Goal: Task Accomplishment & Management: Use online tool/utility

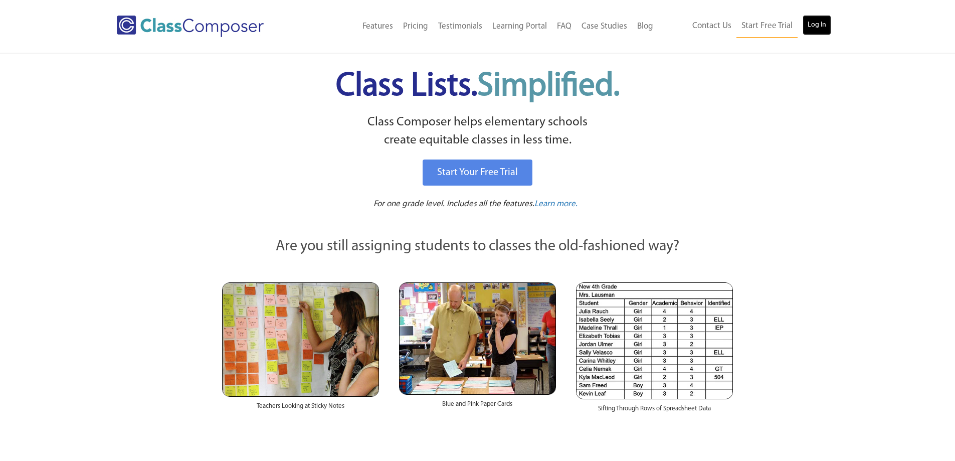
click at [819, 27] on link "Log In" at bounding box center [817, 25] width 29 height 20
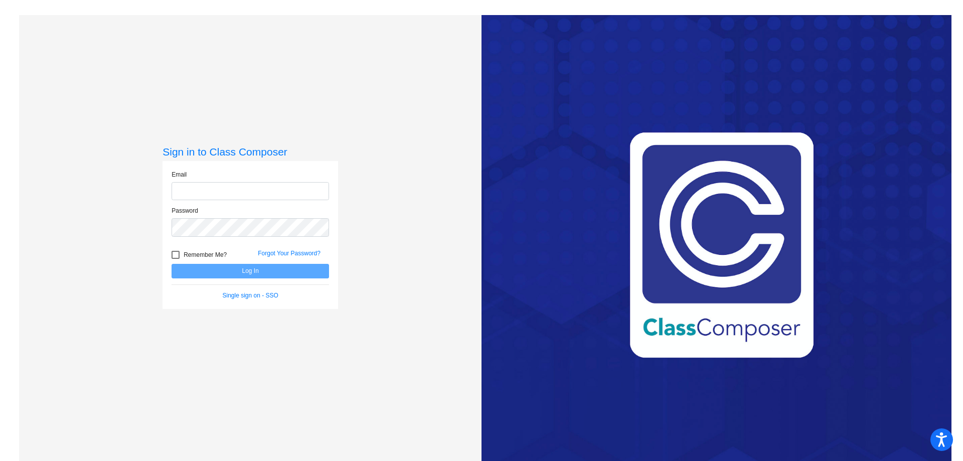
type input "asligh@cuttensd.org"
click at [273, 274] on button "Log In" at bounding box center [250, 271] width 157 height 15
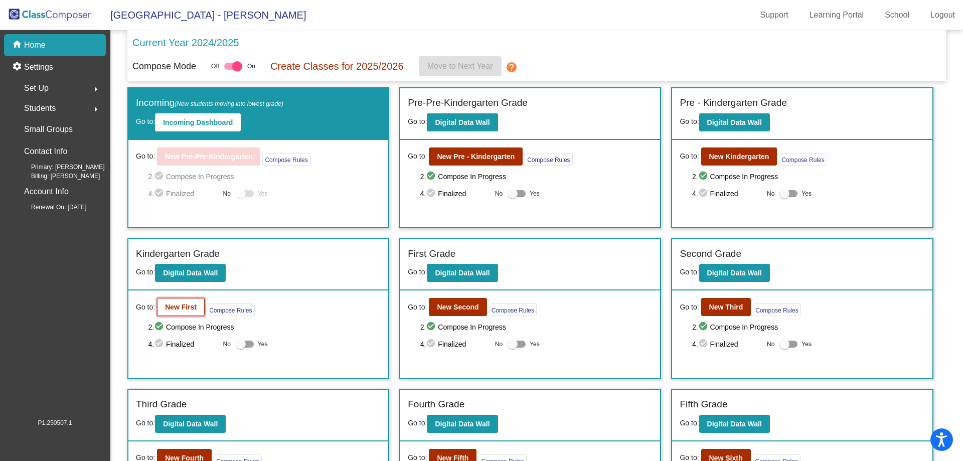
click at [180, 309] on b "New First" at bounding box center [181, 307] width 32 height 8
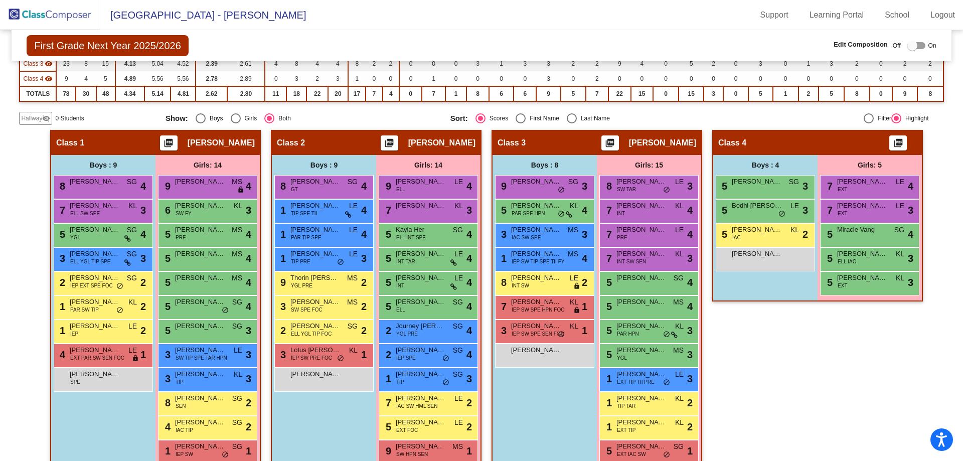
scroll to position [201, 0]
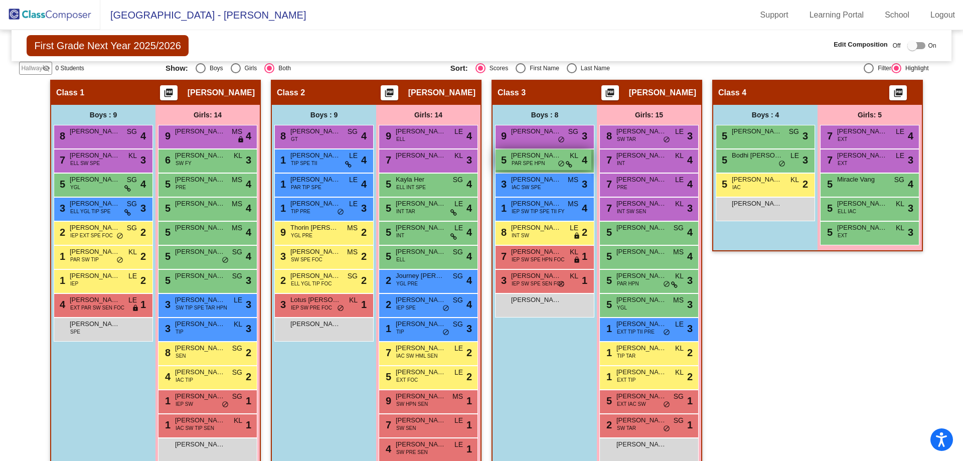
click at [566, 164] on icon at bounding box center [569, 164] width 7 height 7
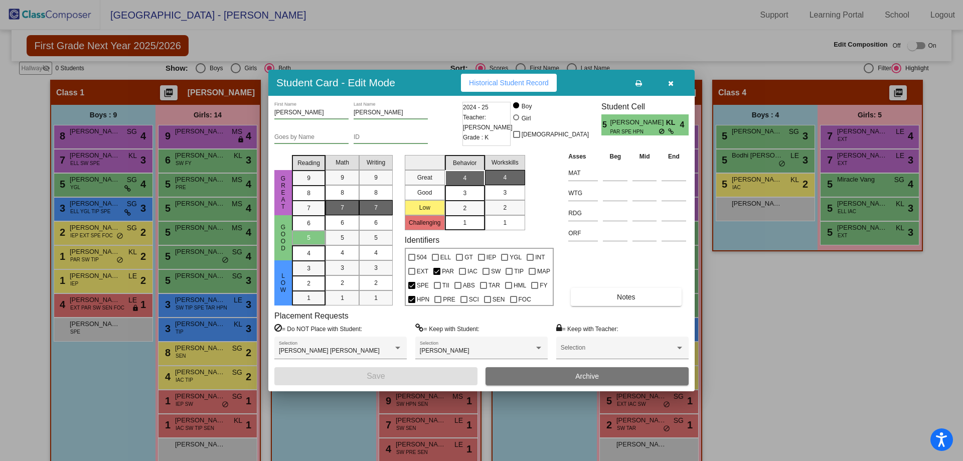
click at [671, 83] on icon "button" at bounding box center [671, 83] width 6 height 7
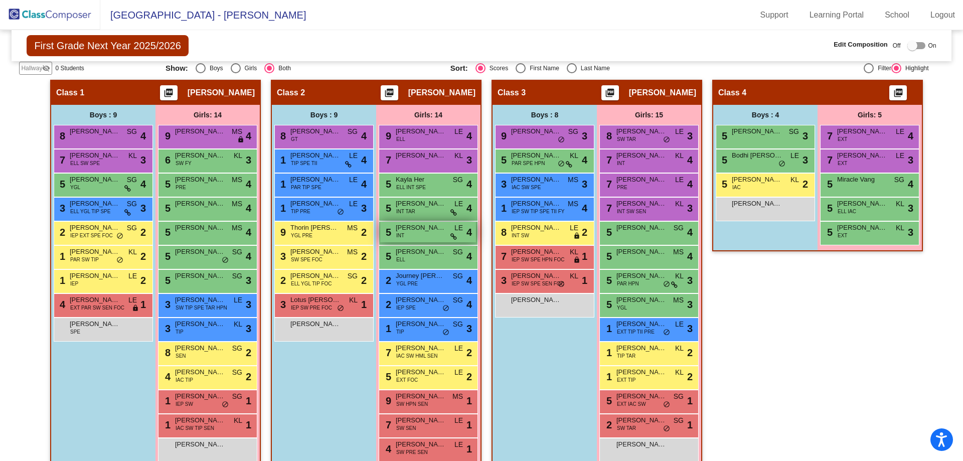
click at [453, 238] on icon at bounding box center [453, 236] width 7 height 7
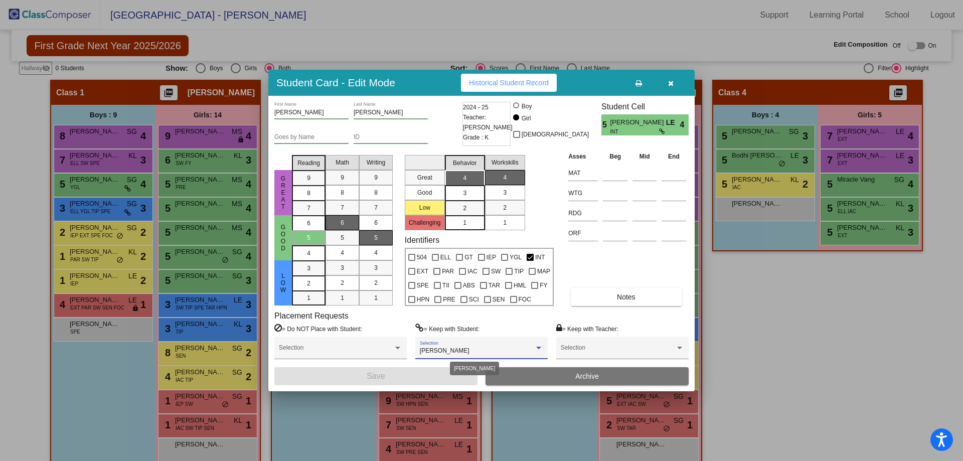
click at [542, 345] on div at bounding box center [538, 348] width 9 height 7
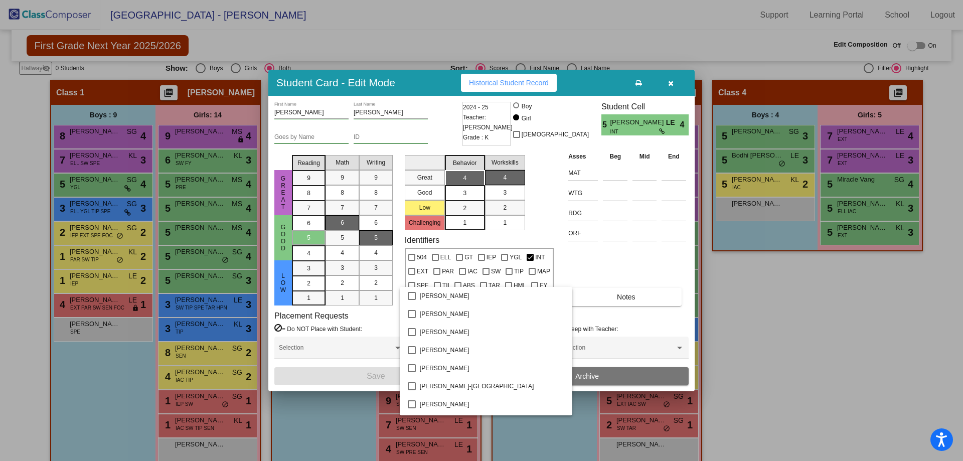
scroll to position [1155, 0]
click at [606, 83] on div at bounding box center [481, 230] width 963 height 461
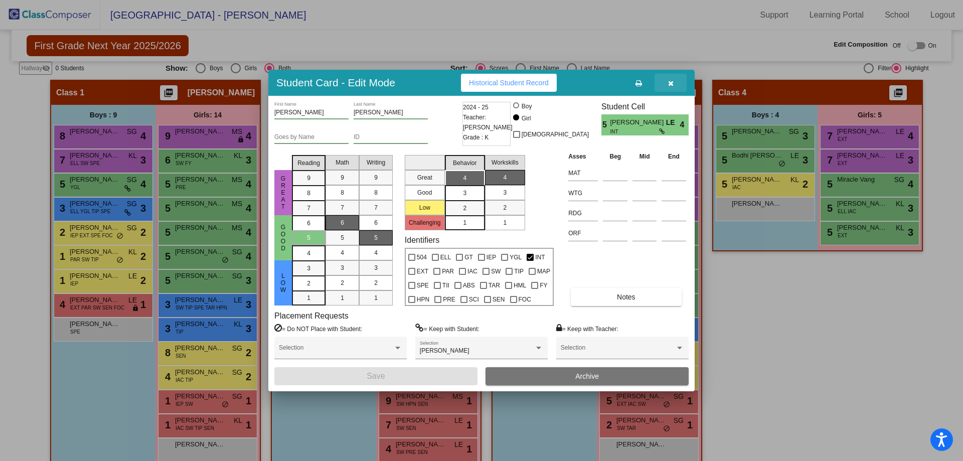
click at [671, 82] on icon "button" at bounding box center [671, 83] width 6 height 7
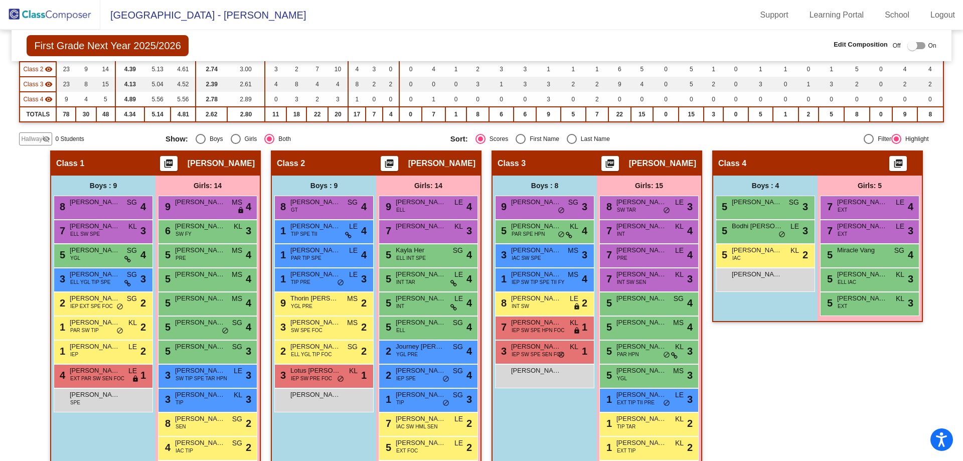
scroll to position [0, 0]
